Goal: Information Seeking & Learning: Check status

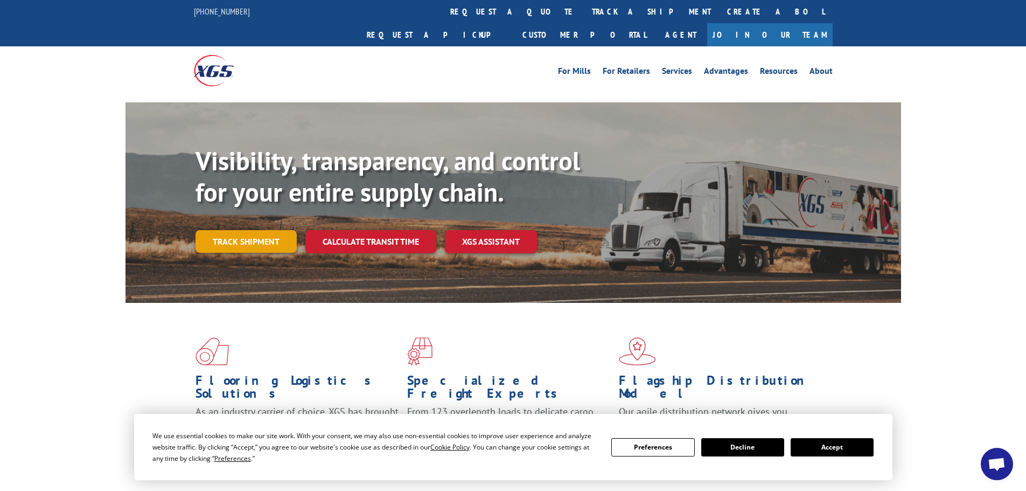
click at [242, 230] on link "Track shipment" at bounding box center [246, 241] width 101 height 23
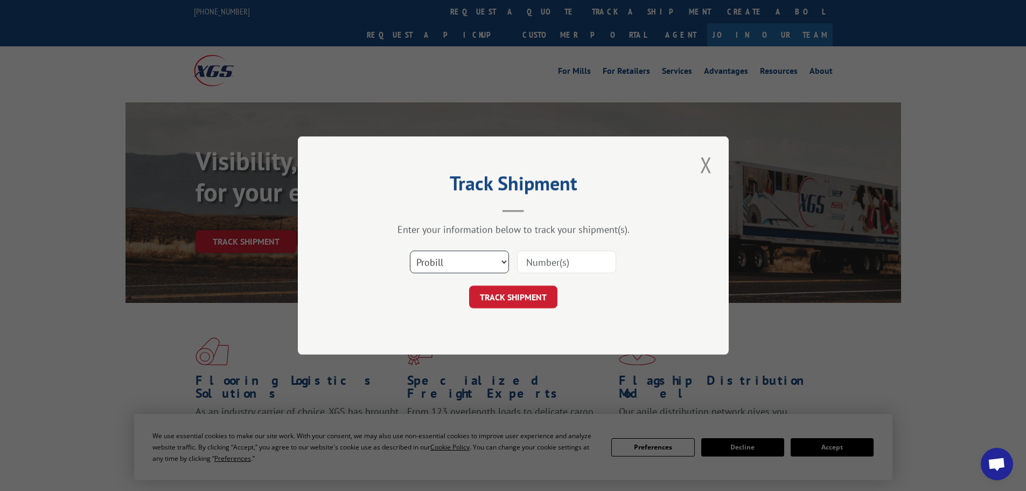
click at [438, 262] on select "Select category... Probill BOL PO" at bounding box center [459, 261] width 99 height 23
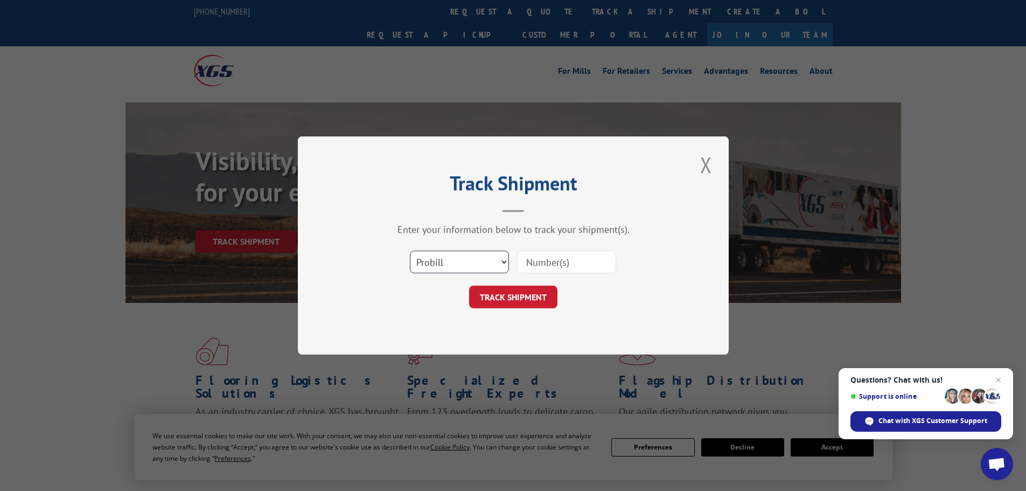
select select "bol"
click at [410, 250] on select "Select category... Probill BOL PO" at bounding box center [459, 261] width 99 height 23
click at [524, 260] on input at bounding box center [566, 261] width 99 height 23
paste input "5961352"
type input "5961352"
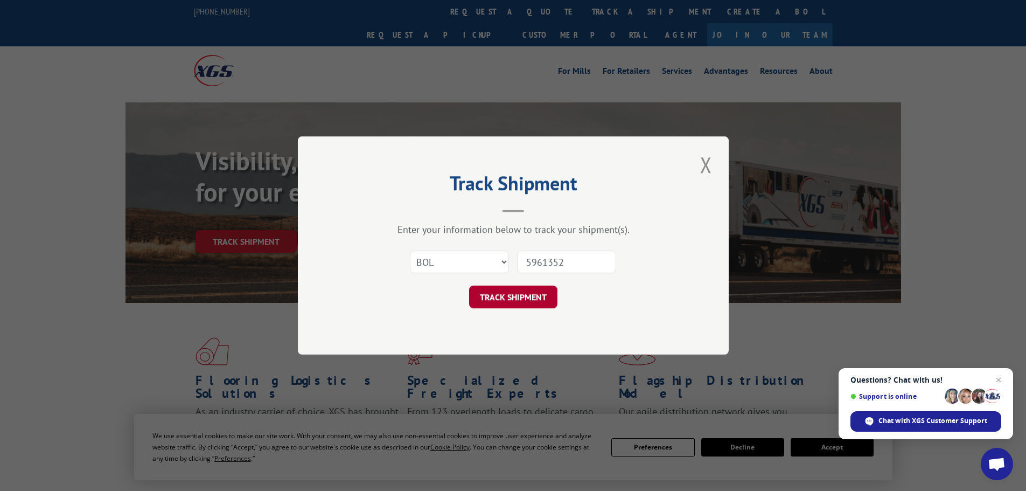
click at [506, 295] on button "TRACK SHIPMENT" at bounding box center [513, 296] width 88 height 23
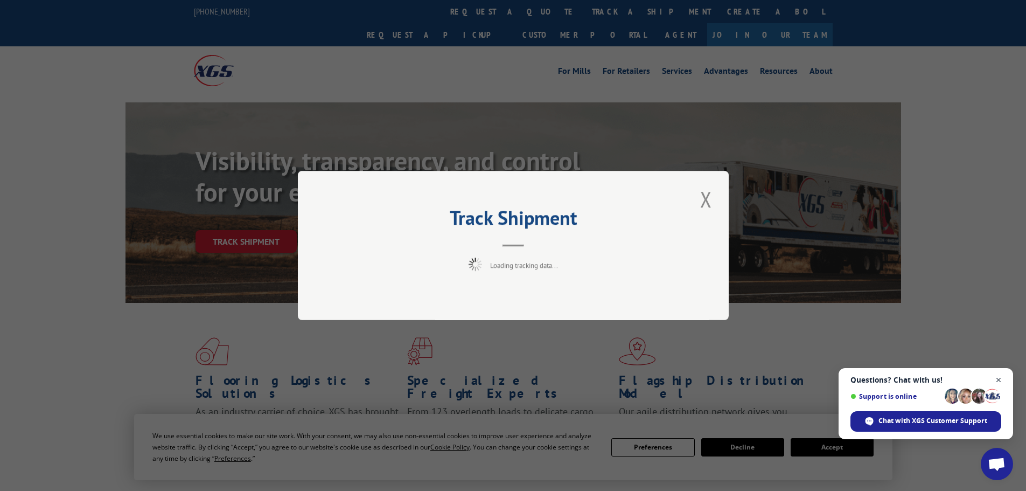
click at [997, 378] on span "Open chat" at bounding box center [998, 379] width 13 height 13
